Goal: Use online tool/utility: Utilize a website feature to perform a specific function

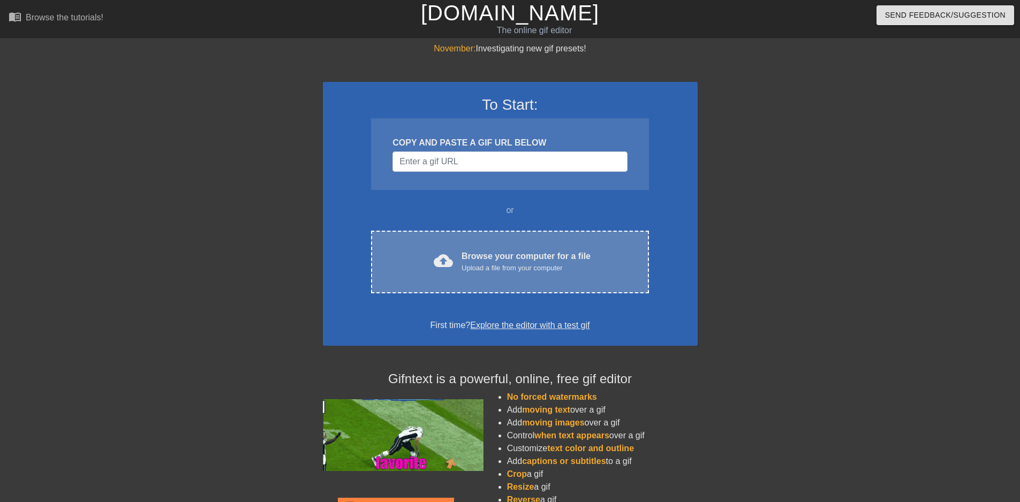
click at [433, 264] on div "cloud_upload" at bounding box center [441, 262] width 24 height 23
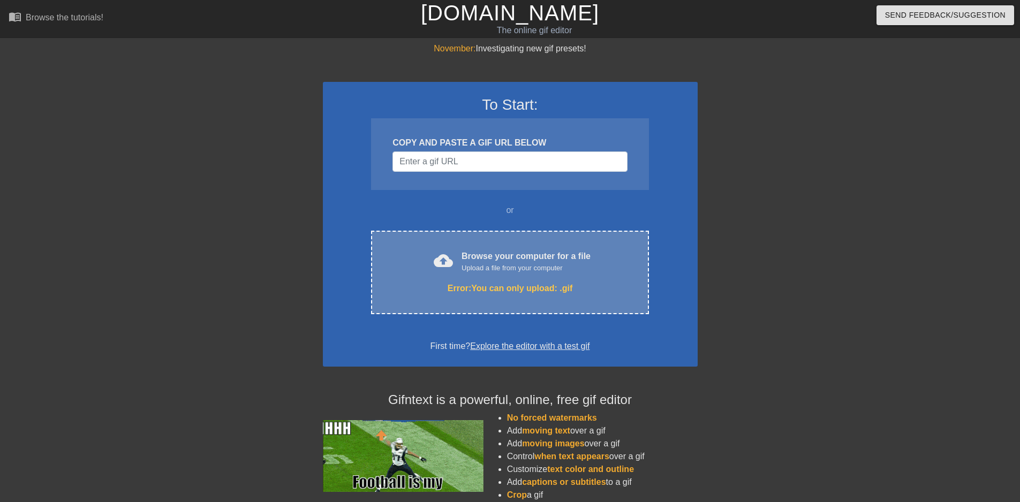
click at [519, 256] on div "Browse your computer for a file Upload a file from your computer" at bounding box center [525, 262] width 129 height 24
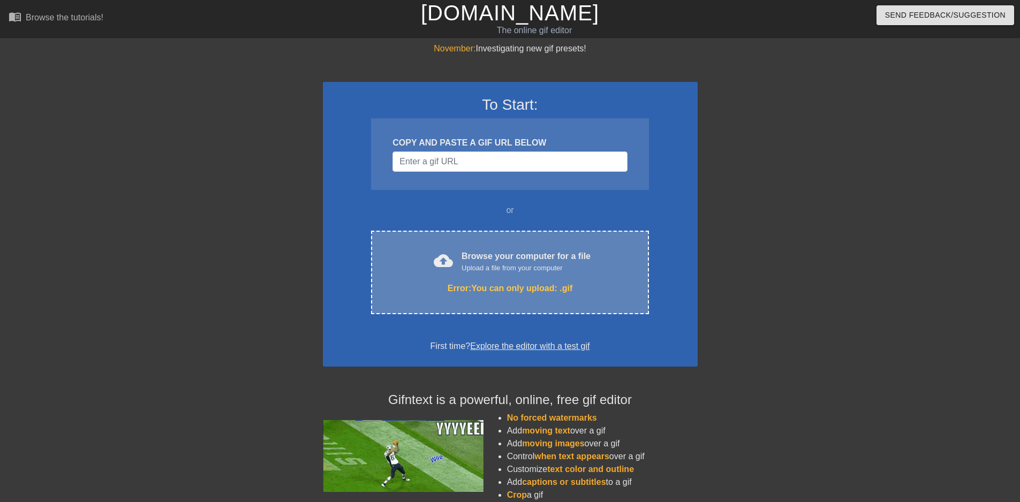
click at [484, 260] on div "Browse your computer for a file Upload a file from your computer" at bounding box center [525, 262] width 129 height 24
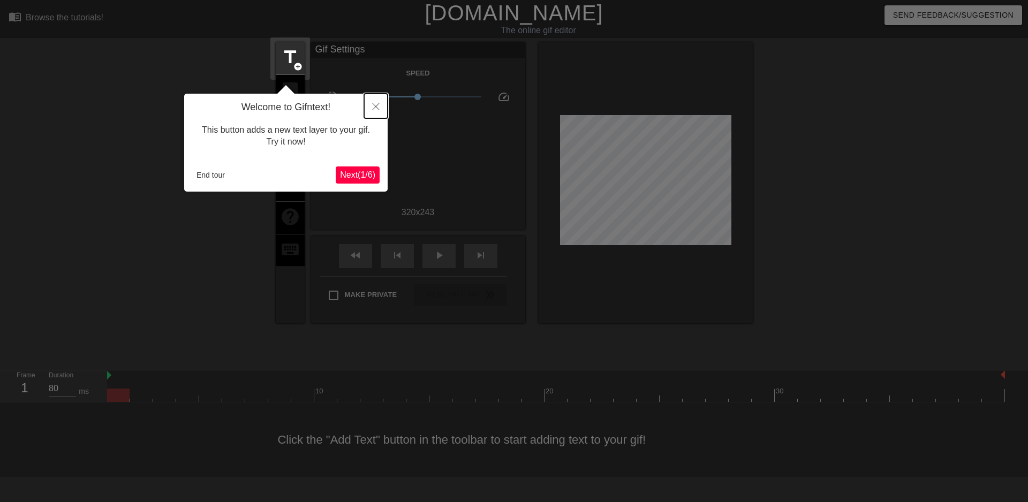
click at [375, 116] on button "Close" at bounding box center [376, 106] width 24 height 25
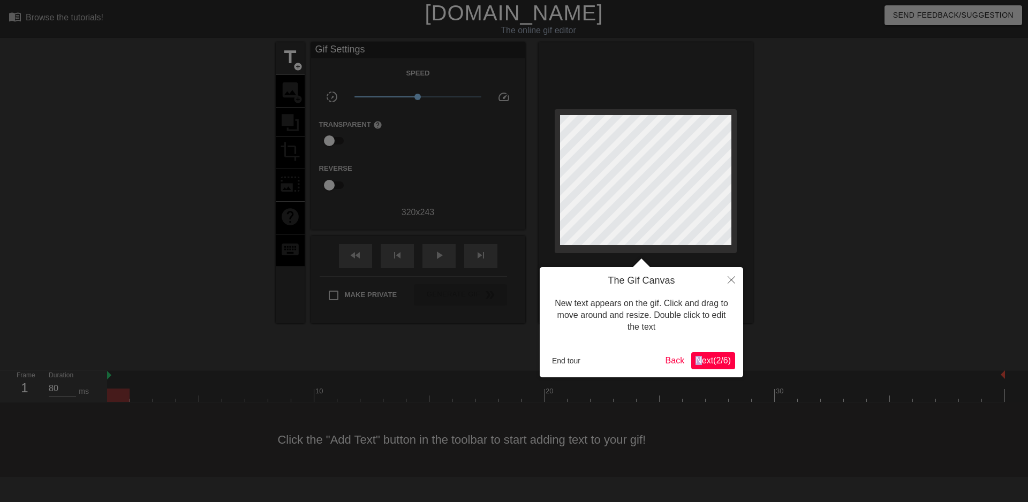
drag, startPoint x: 696, startPoint y: 349, endPoint x: 693, endPoint y: 355, distance: 6.2
click at [695, 350] on div "The Gif Canvas New text appears on the gif. Click and drag to move around and r…" at bounding box center [640, 322] width 203 height 110
click at [569, 364] on button "End tour" at bounding box center [565, 361] width 37 height 16
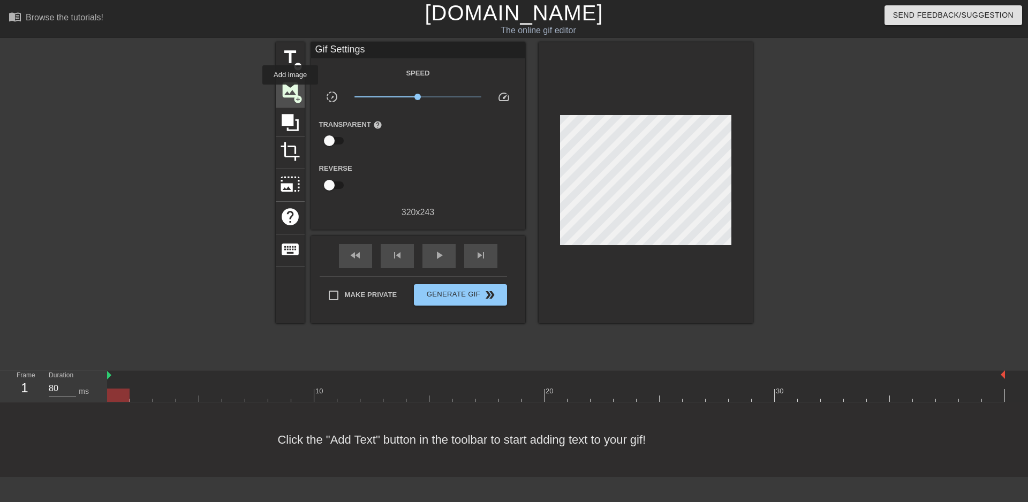
click at [290, 92] on span "image" at bounding box center [290, 90] width 20 height 20
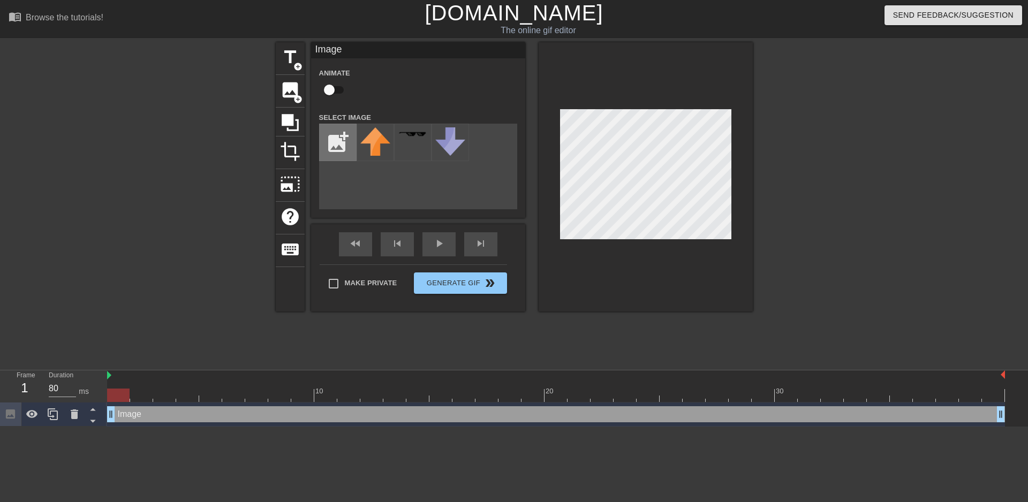
click at [330, 129] on input "file" at bounding box center [338, 142] width 36 height 36
click at [378, 139] on img at bounding box center [375, 142] width 30 height 30
click at [327, 144] on input "file" at bounding box center [338, 142] width 36 height 36
type input "C:\fakepath\Keith2.png"
click at [370, 150] on img at bounding box center [375, 142] width 30 height 30
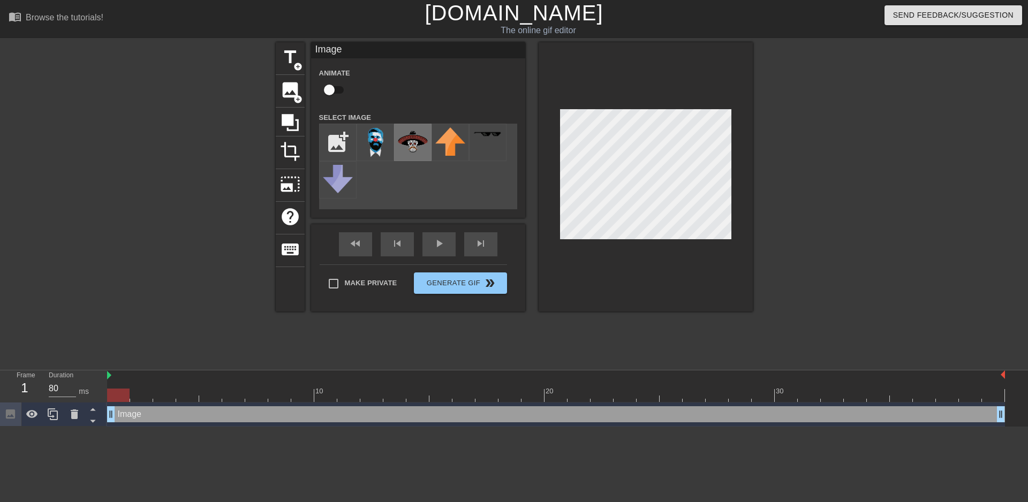
click at [420, 146] on img at bounding box center [413, 142] width 30 height 30
click at [294, 98] on span "add_circle" at bounding box center [297, 99] width 9 height 9
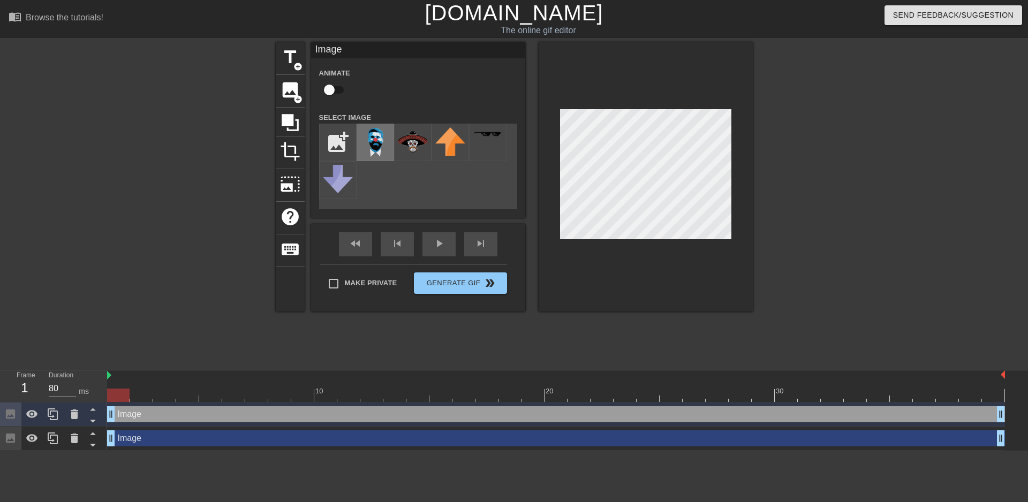
click at [374, 139] on img at bounding box center [375, 142] width 30 height 30
click at [334, 92] on input "checkbox" at bounding box center [329, 90] width 61 height 20
click at [135, 444] on div "Image drag_handle drag_handle" at bounding box center [555, 438] width 897 height 16
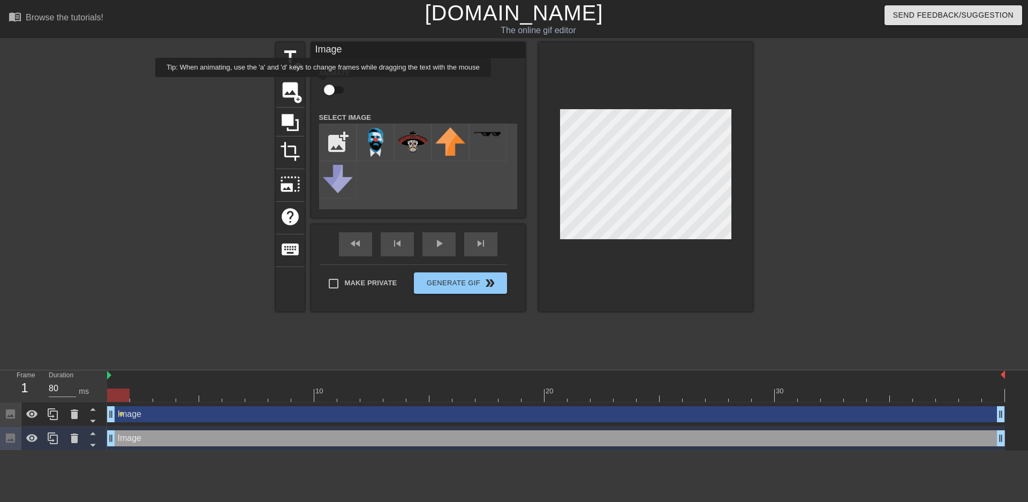
click at [323, 85] on input "checkbox" at bounding box center [329, 90] width 61 height 20
checkbox input "true"
click at [237, 434] on div "Image drag_handle drag_handle" at bounding box center [555, 438] width 897 height 16
click at [240, 409] on div "Image drag_handle drag_handle" at bounding box center [555, 414] width 897 height 16
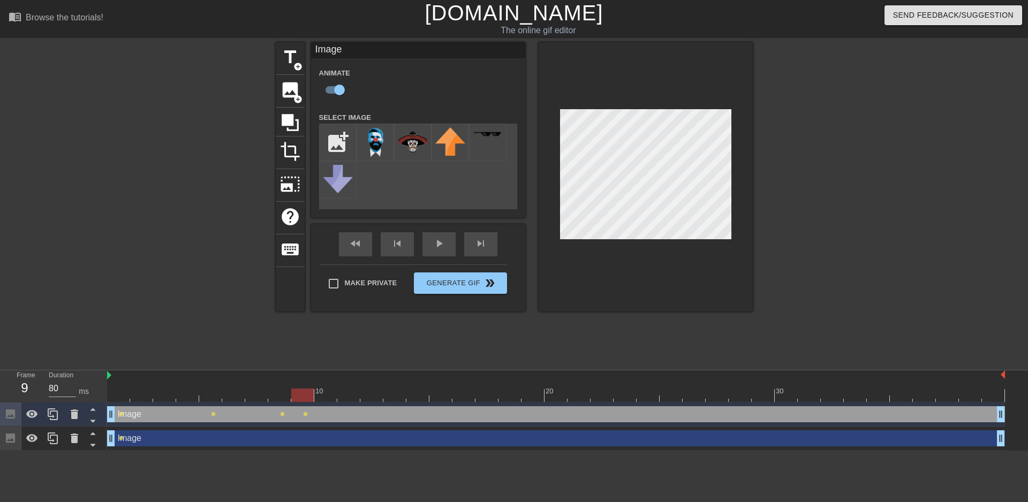
click at [733, 116] on div at bounding box center [645, 176] width 214 height 269
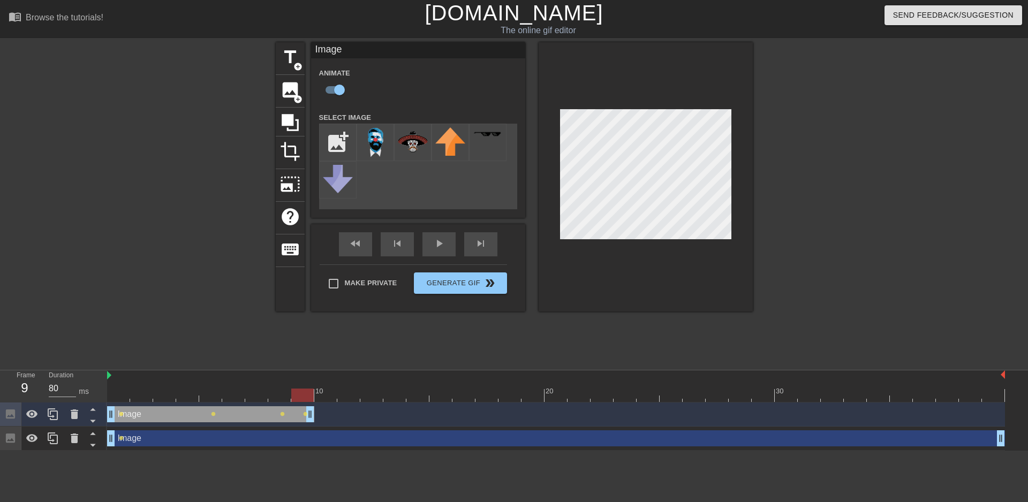
drag, startPoint x: 1000, startPoint y: 416, endPoint x: 318, endPoint y: 447, distance: 682.5
click at [318, 447] on div "Image drag_handle drag_handle lens lens lens lens Image drag_handle drag_handle…" at bounding box center [567, 426] width 921 height 48
click at [402, 321] on div "title add_circle image add_circle crop photo_size_select_large help keyboard Im…" at bounding box center [514, 202] width 477 height 321
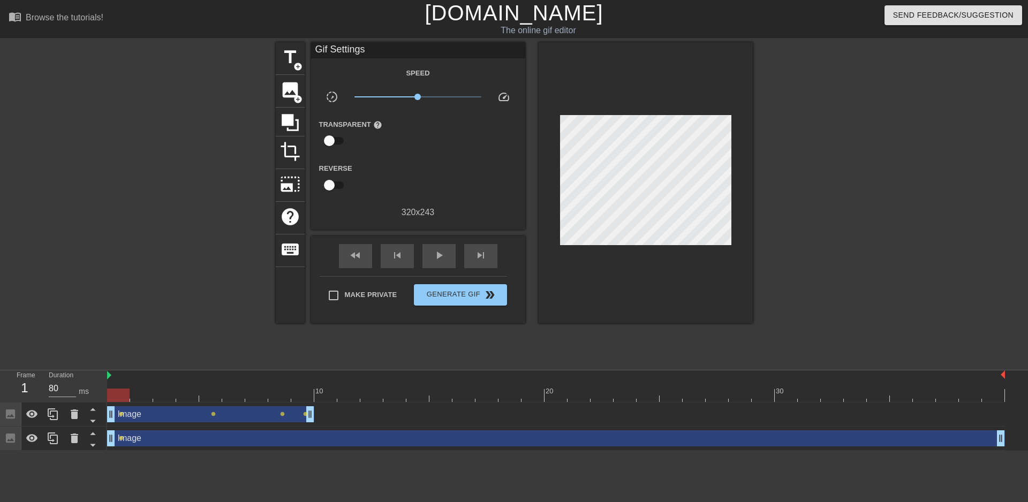
click at [254, 443] on div "Image drag_handle drag_handle" at bounding box center [555, 438] width 897 height 16
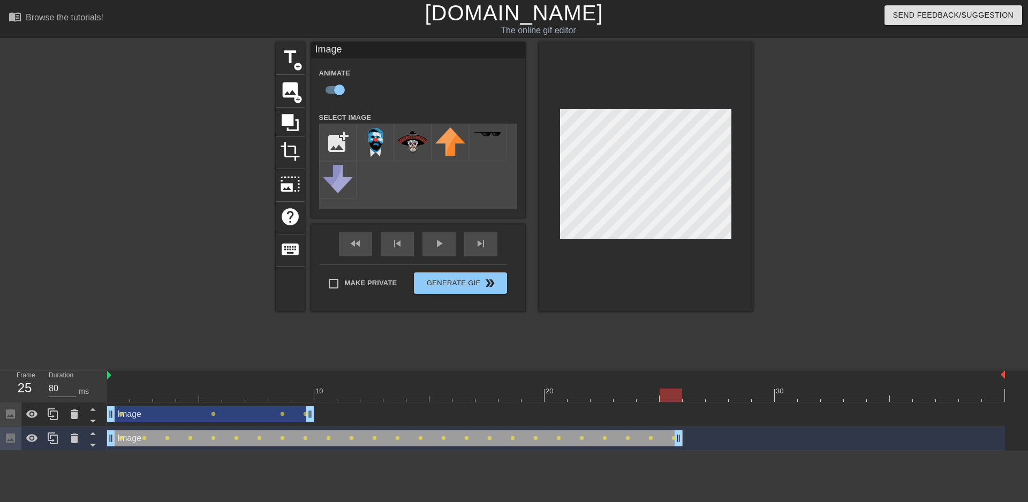
drag, startPoint x: 999, startPoint y: 442, endPoint x: 686, endPoint y: 442, distance: 313.1
click at [686, 442] on div "Image drag_handle drag_handle lens lens lens lens lens lens lens lens lens lens…" at bounding box center [555, 438] width 897 height 16
click at [795, 285] on div at bounding box center [845, 202] width 161 height 321
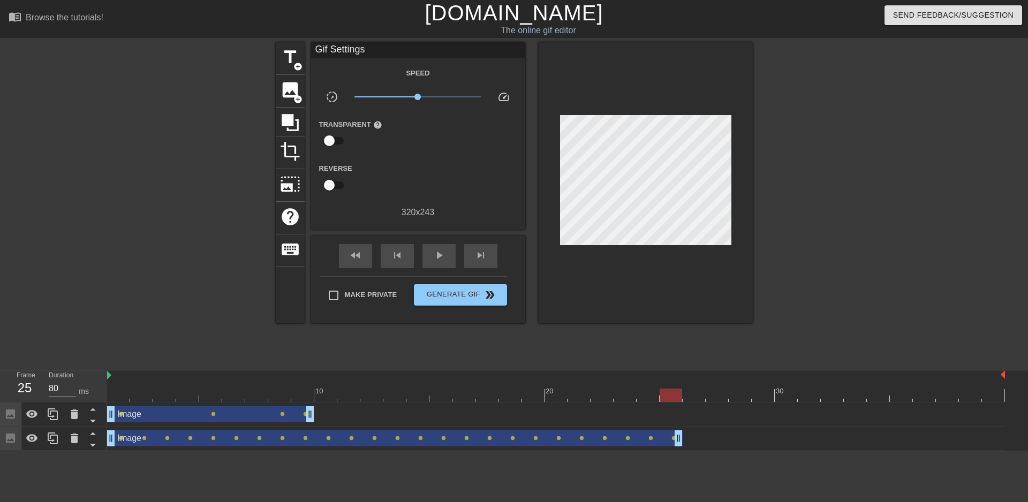
drag, startPoint x: 680, startPoint y: 439, endPoint x: 688, endPoint y: 435, distance: 8.9
click at [688, 435] on div "Image drag_handle drag_handle lens lens lens lens lens lens lens lens lens lens…" at bounding box center [555, 438] width 897 height 16
drag, startPoint x: 679, startPoint y: 439, endPoint x: 690, endPoint y: 433, distance: 12.9
click at [435, 254] on span "play_arrow" at bounding box center [438, 255] width 13 height 13
click at [471, 298] on span "Generate Gif double_arrow" at bounding box center [460, 294] width 84 height 13
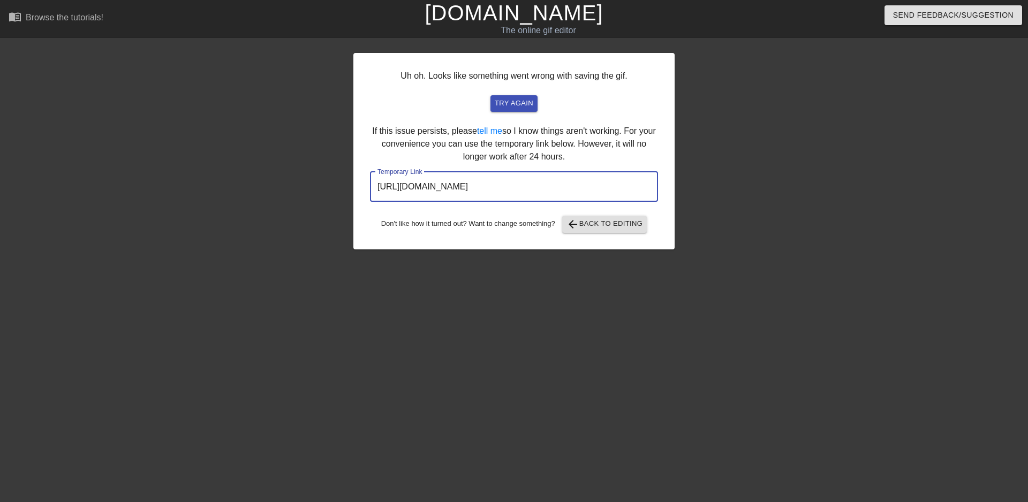
click at [575, 191] on input "[URL][DOMAIN_NAME]" at bounding box center [514, 187] width 288 height 30
